Goal: Information Seeking & Learning: Learn about a topic

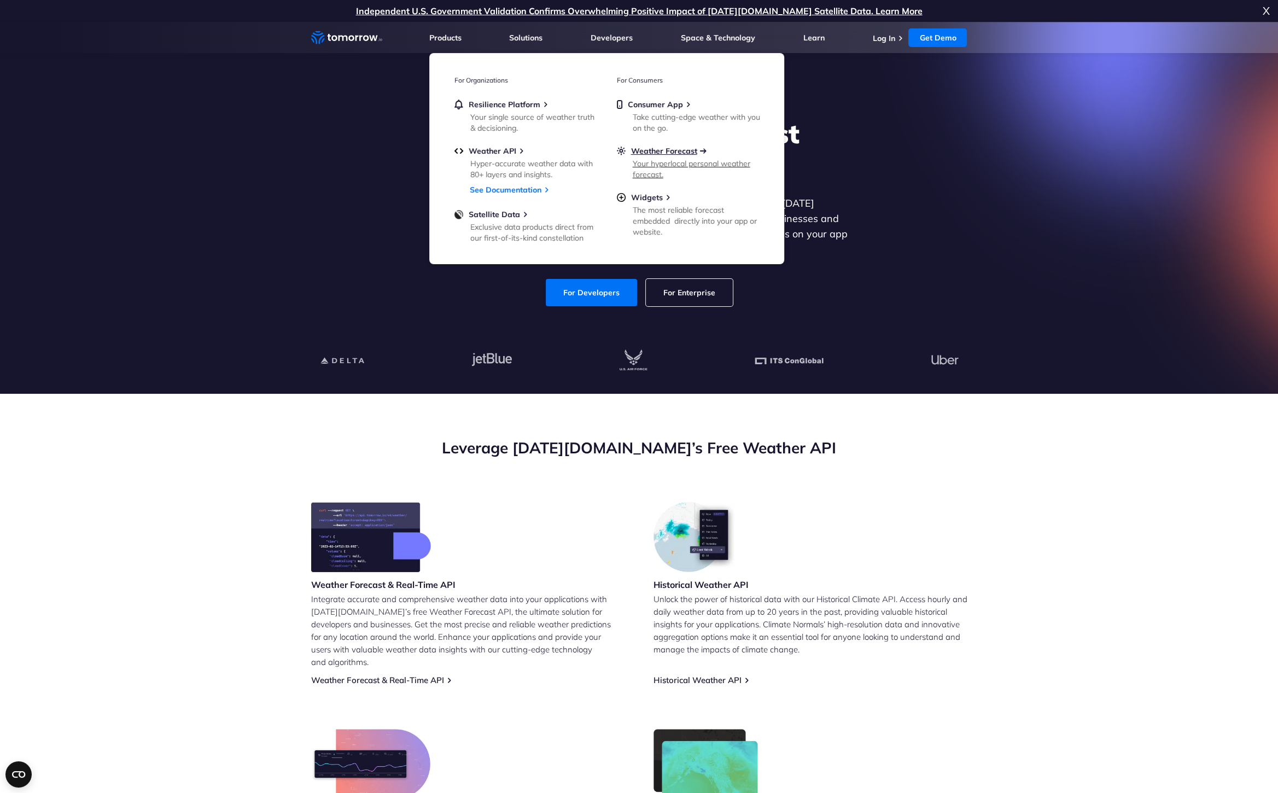
click at [665, 153] on span "Weather Forecast" at bounding box center [664, 151] width 66 height 10
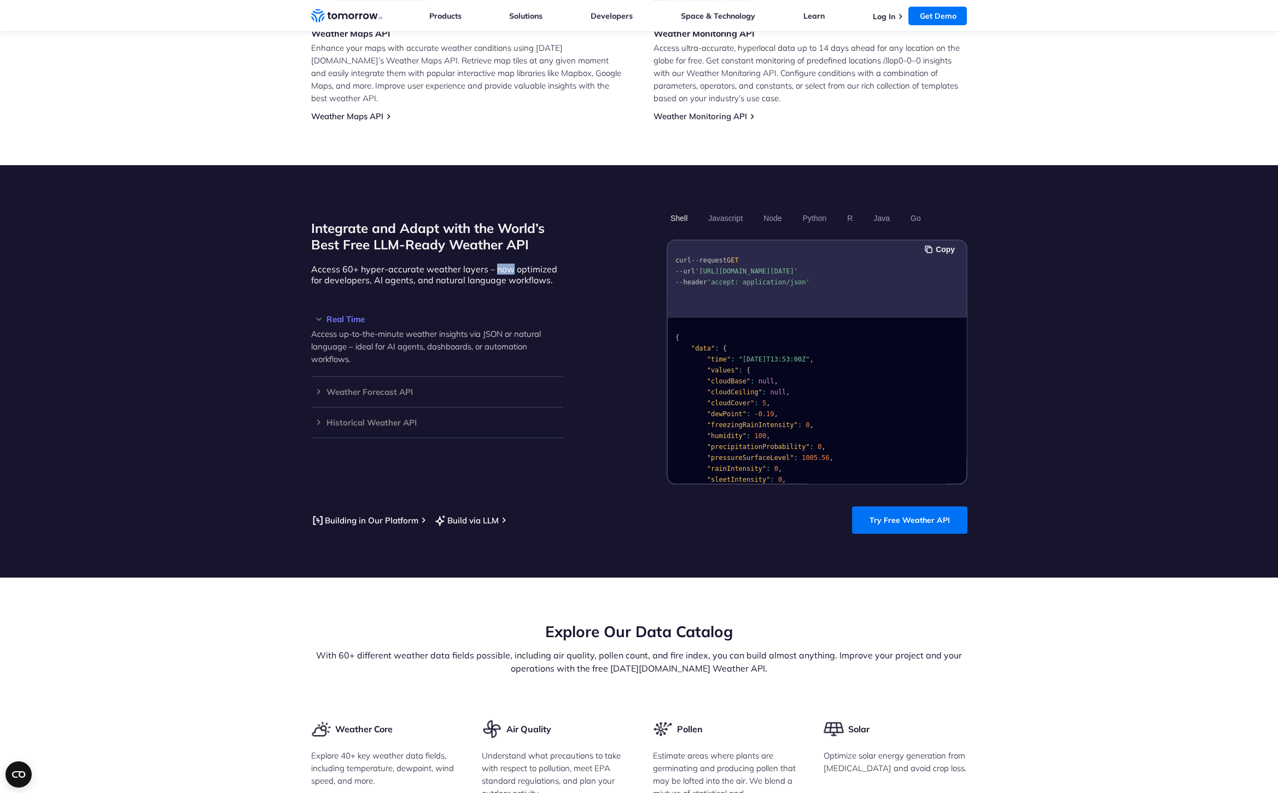
scroll to position [787, 0]
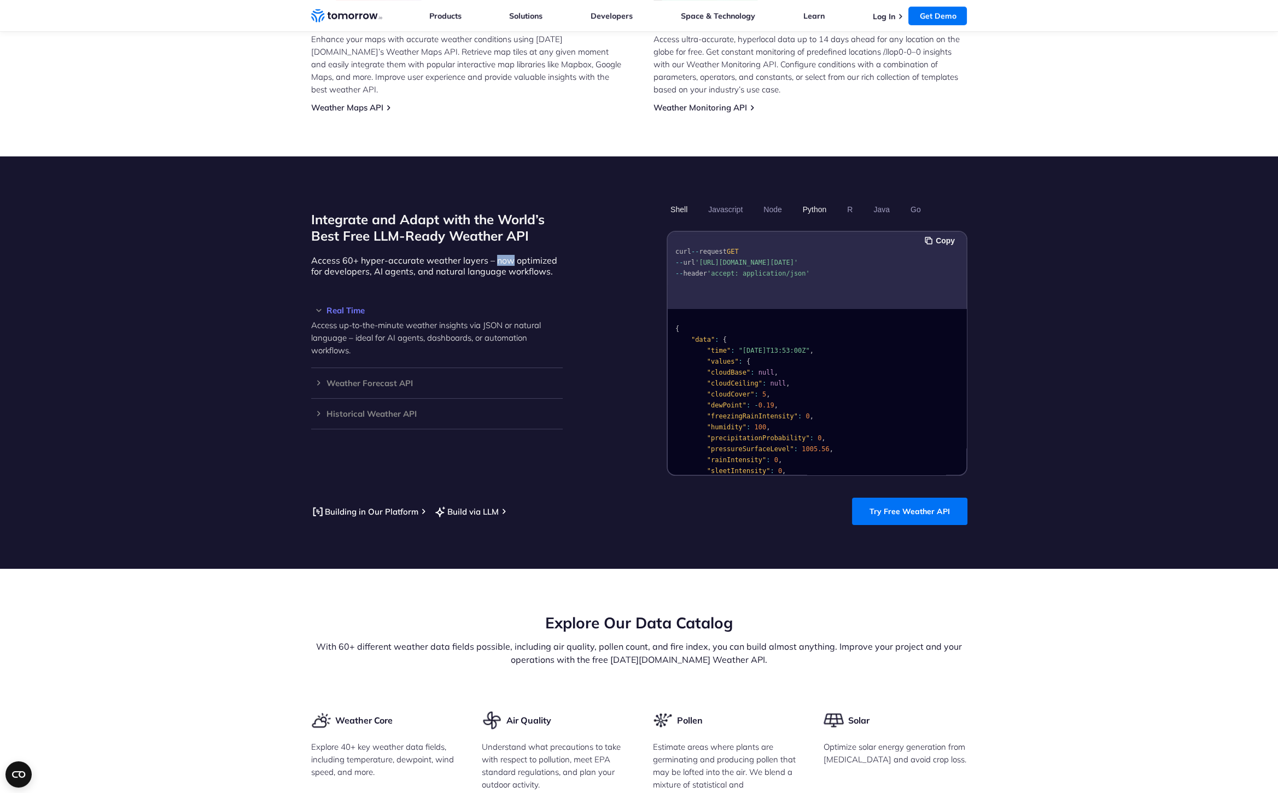
click at [819, 200] on button "Python" at bounding box center [814, 209] width 32 height 19
click at [680, 200] on button "Shell" at bounding box center [679, 209] width 25 height 19
click at [316, 379] on h3 "Weather Forecast API" at bounding box center [437, 383] width 252 height 8
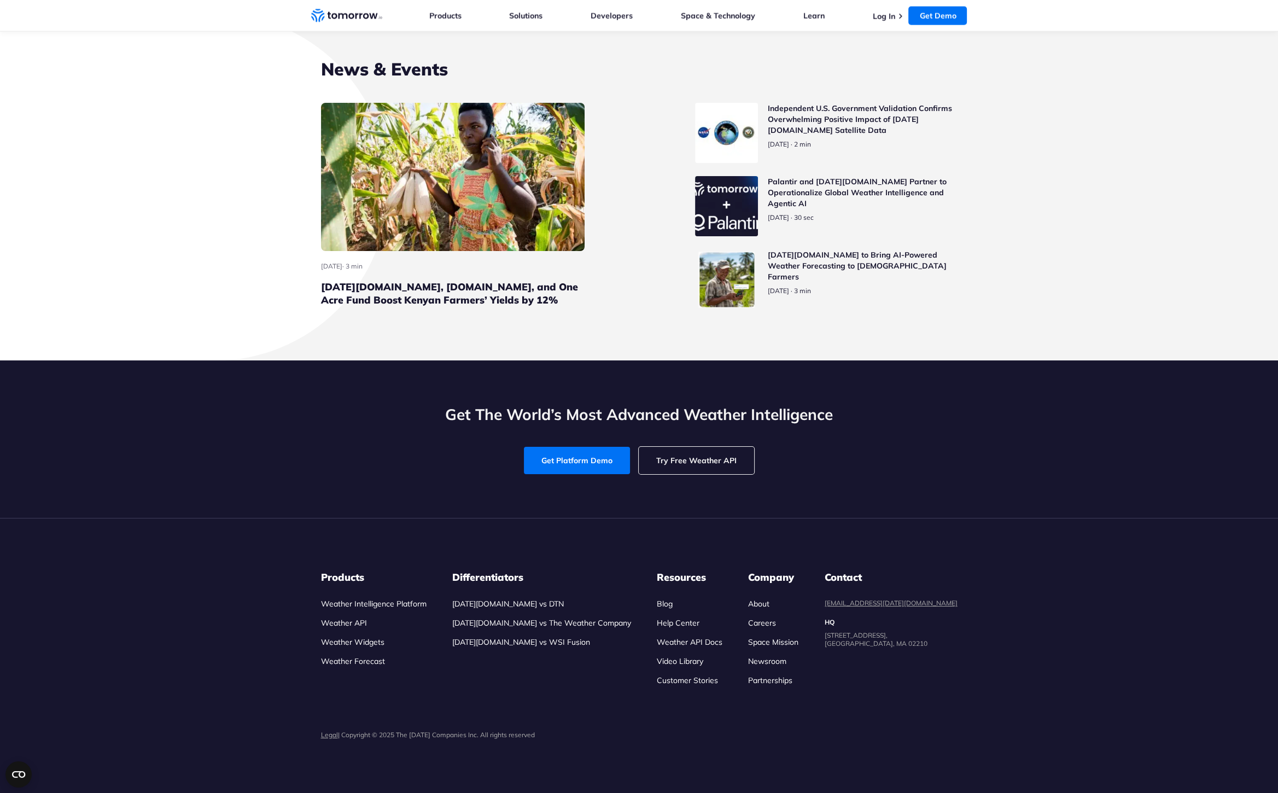
scroll to position [4035, 0]
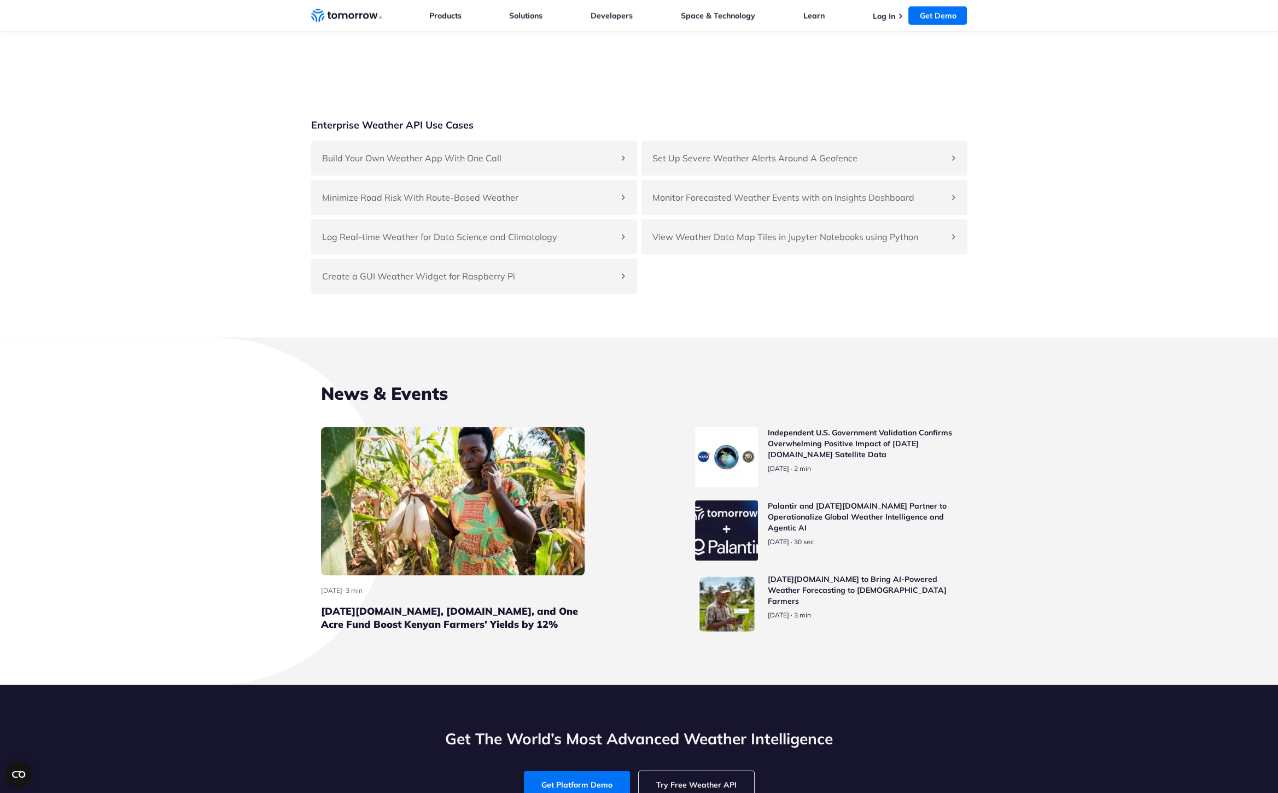
scroll to position [297, 0]
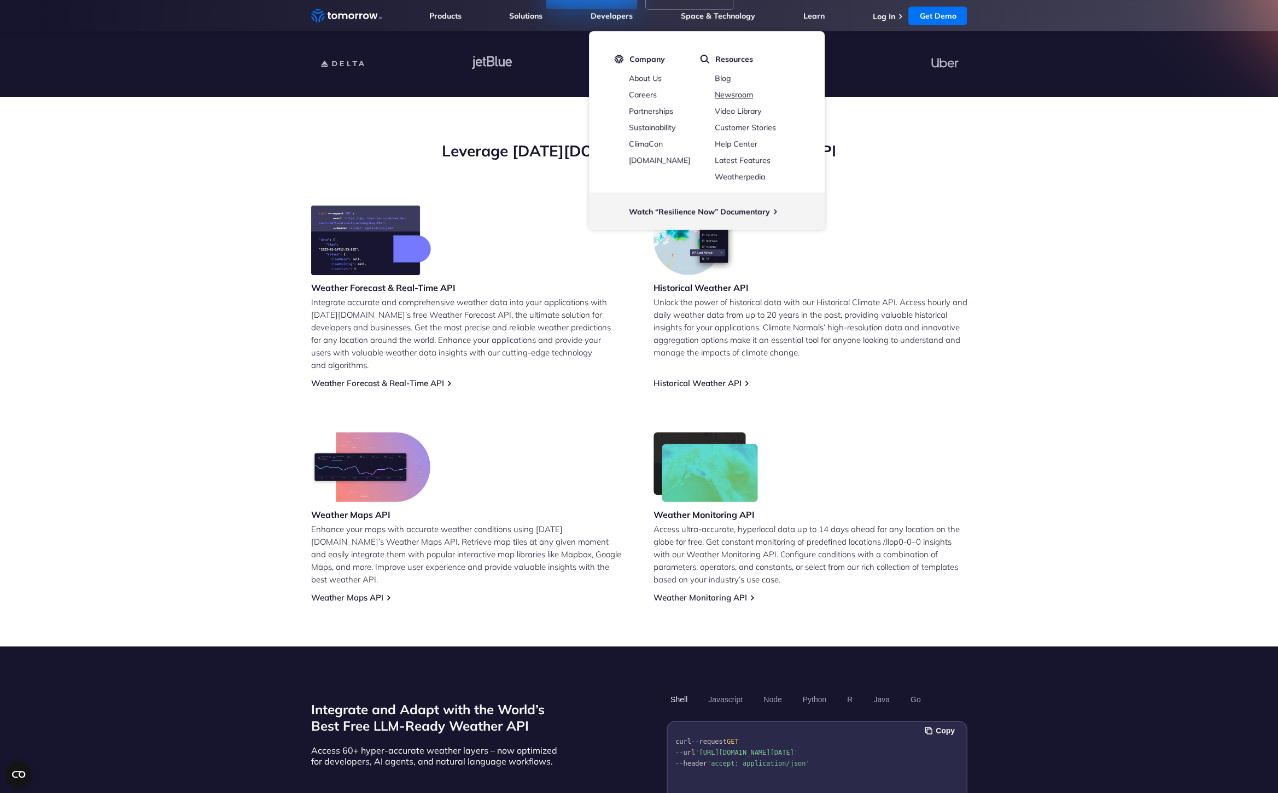
click at [729, 95] on link "Newsroom" at bounding box center [734, 95] width 38 height 10
